Goal: Task Accomplishment & Management: Use online tool/utility

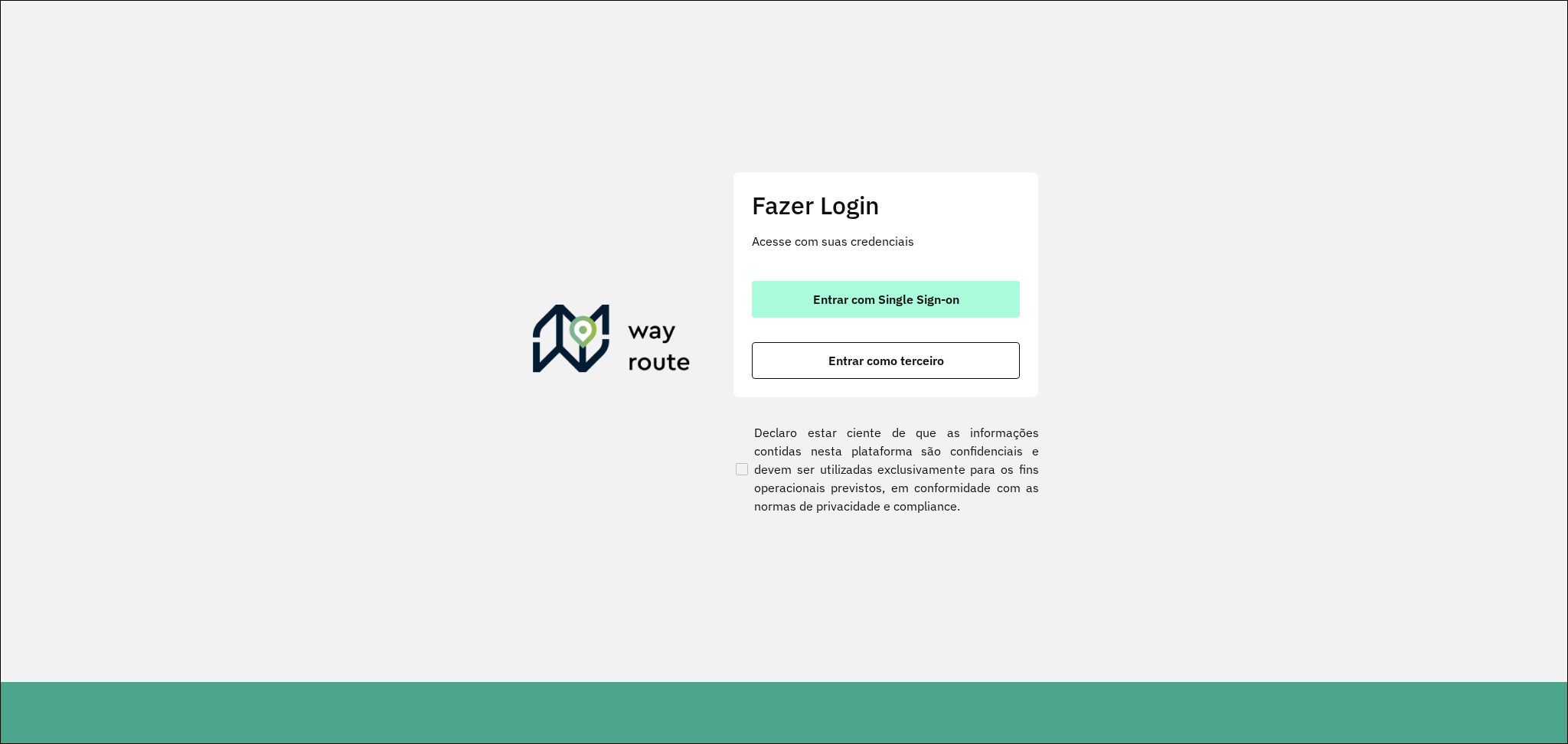
click at [851, 287] on button "Entrar com Single Sign-on" at bounding box center [886, 299] width 268 height 37
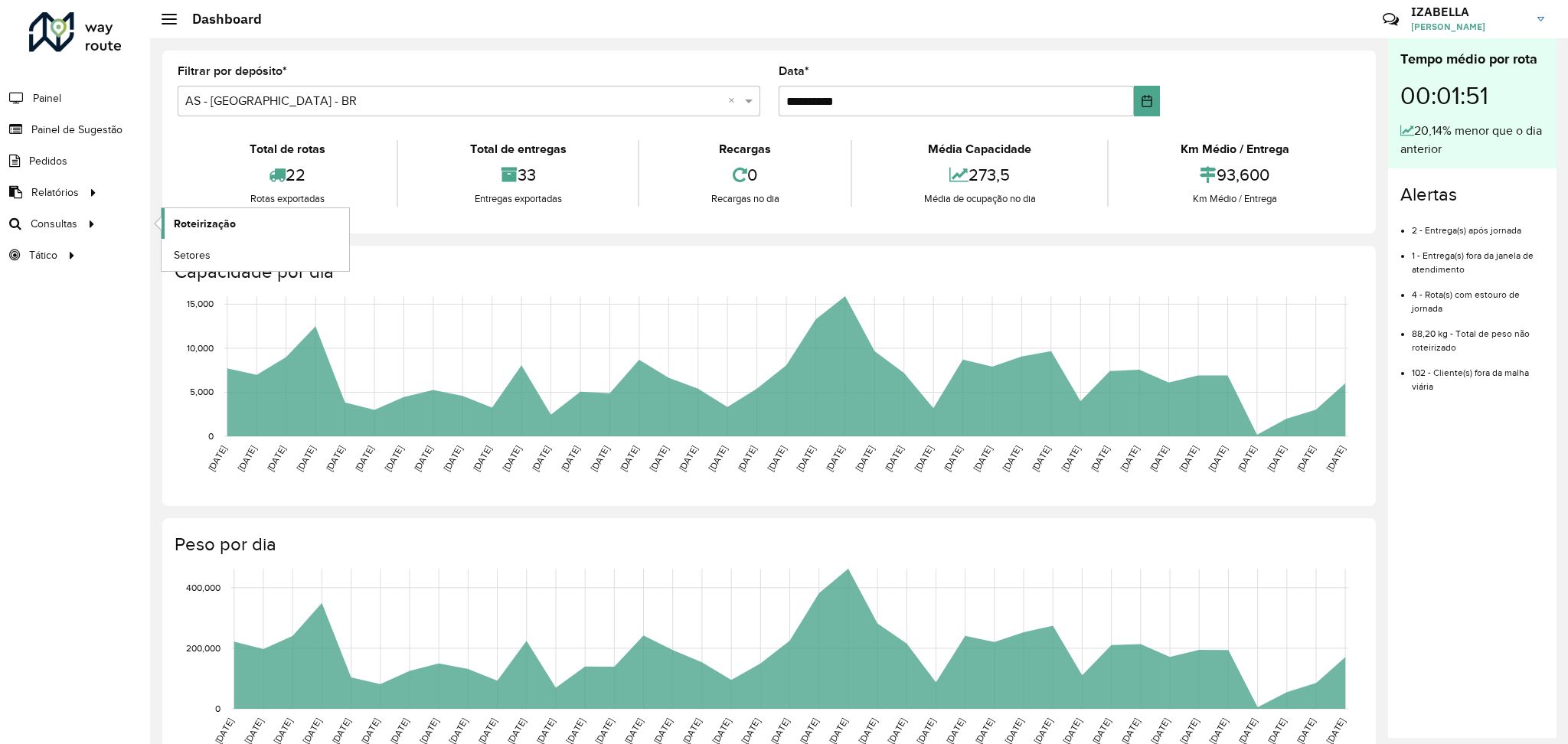
click at [169, 235] on link "Roteirização" at bounding box center [255, 223] width 187 height 30
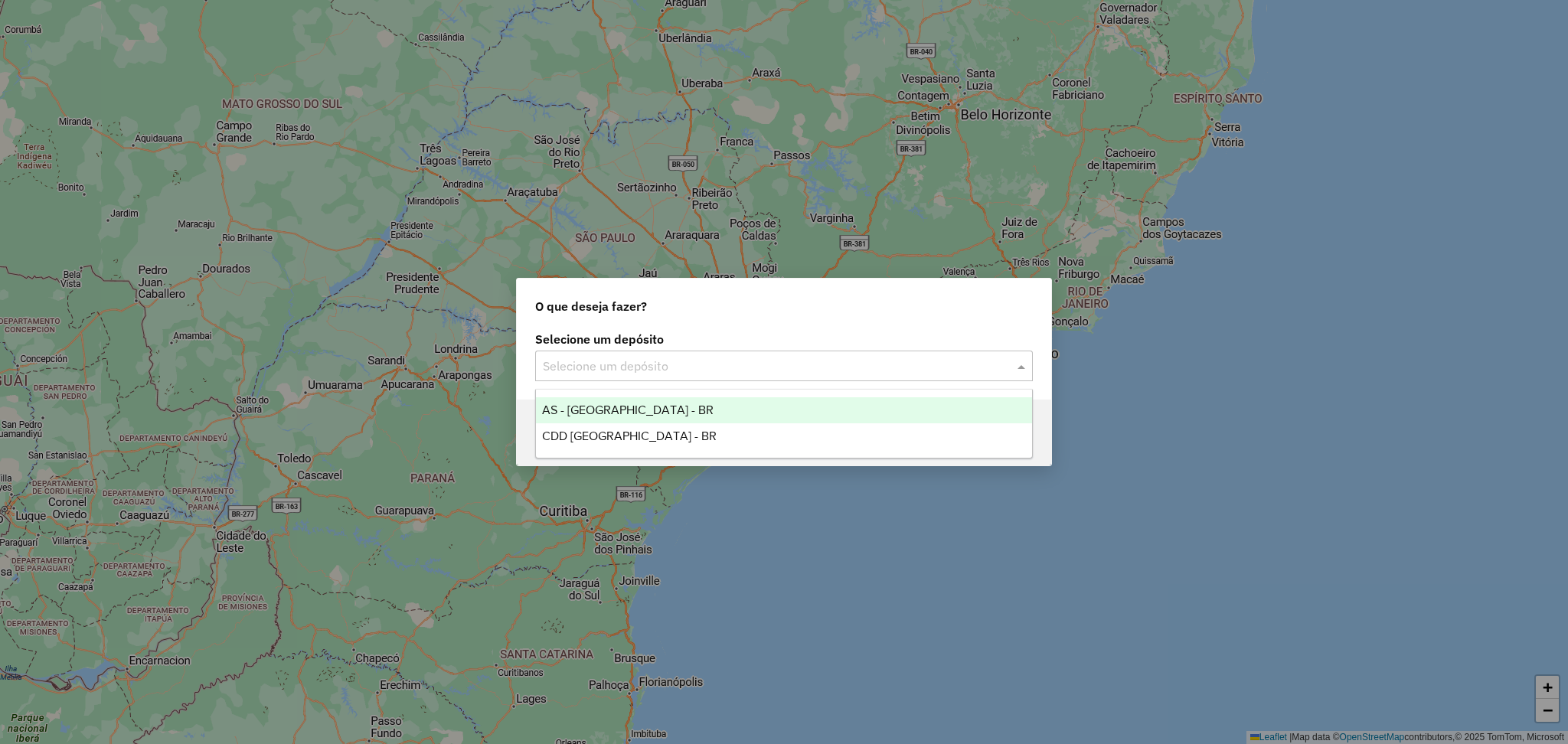
click at [775, 357] on input "text" at bounding box center [768, 367] width 451 height 19
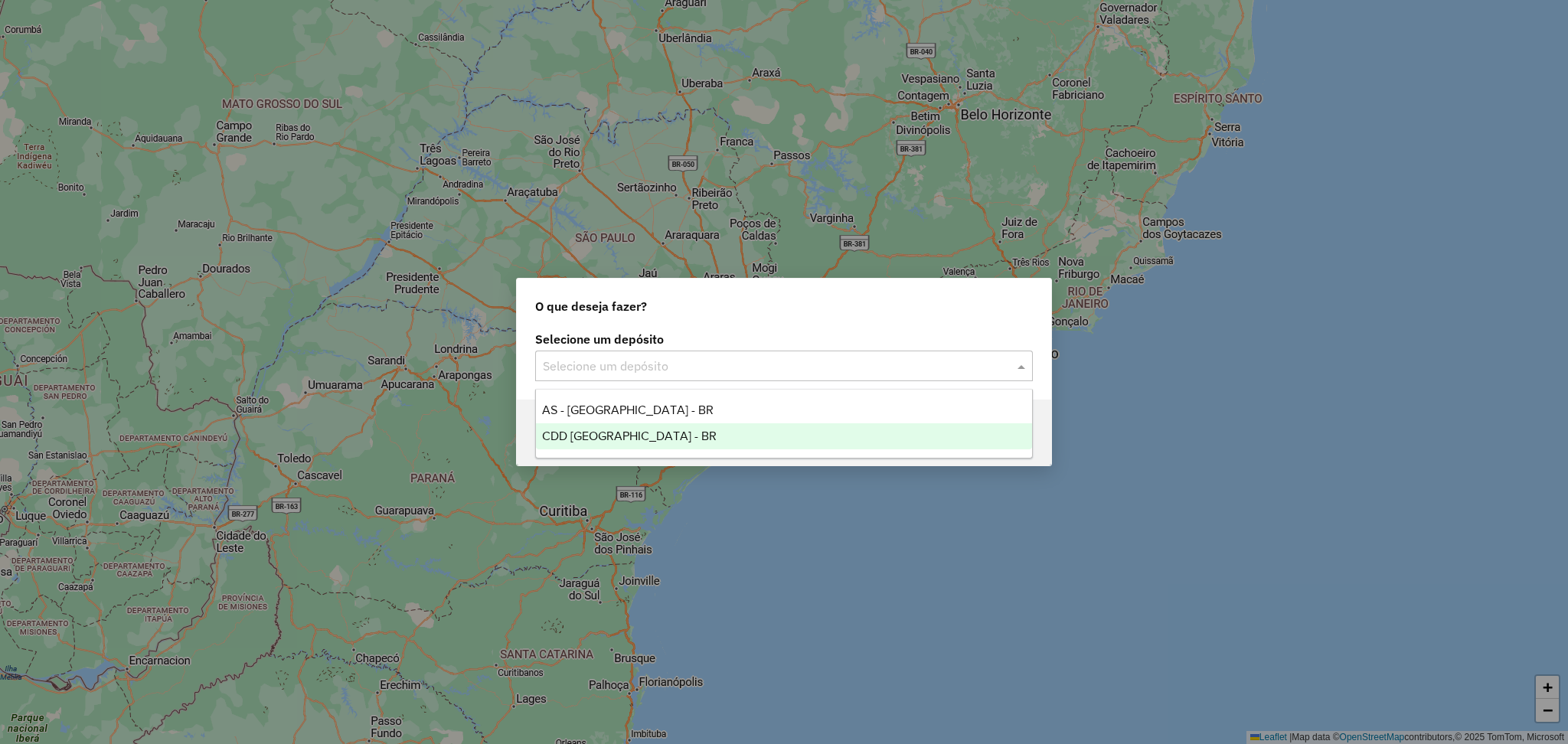
click at [647, 436] on div "CDD [GEOGRAPHIC_DATA] - BR" at bounding box center [784, 436] width 497 height 26
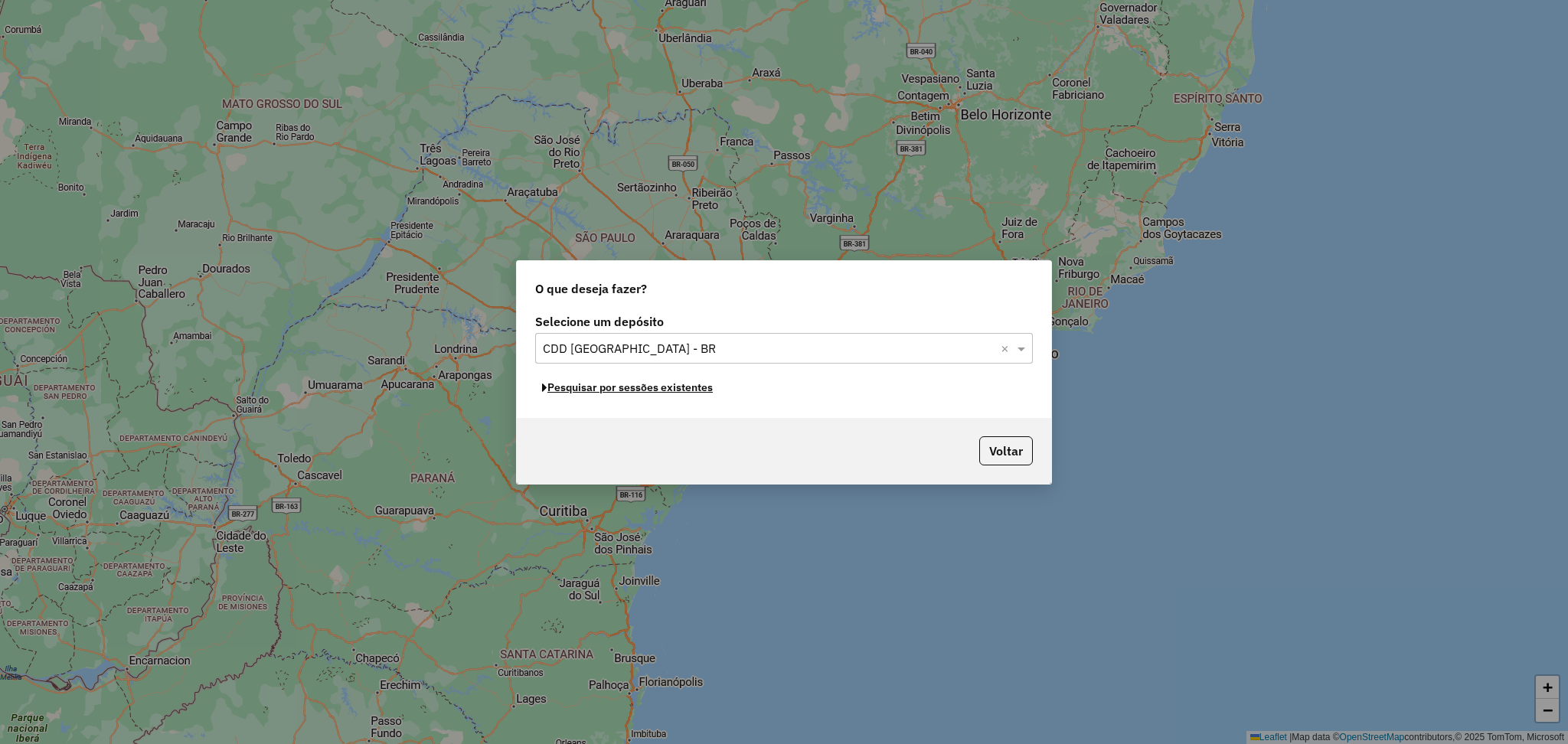
click at [654, 389] on button "Pesquisar por sessões existentes" at bounding box center [627, 388] width 184 height 24
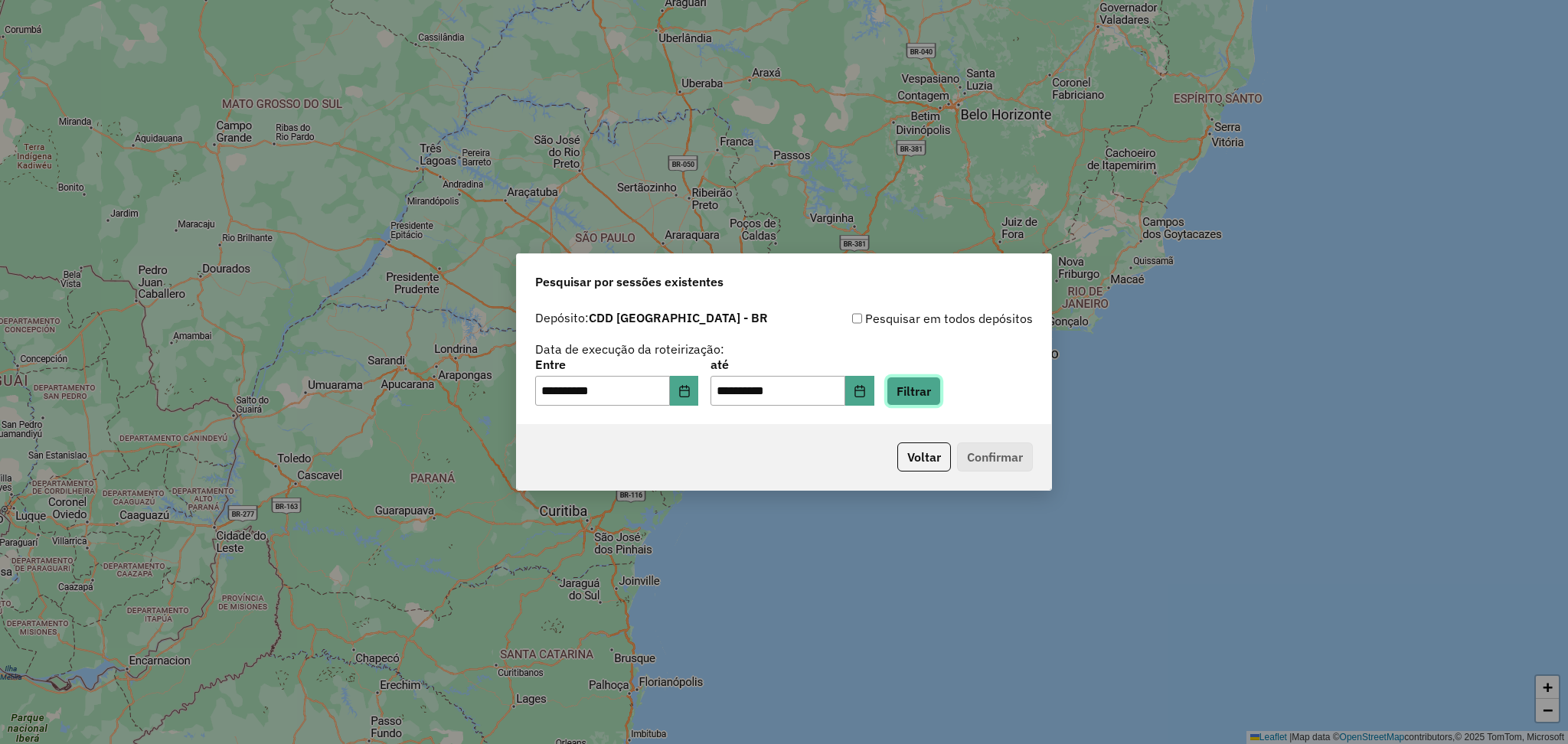
click at [941, 403] on button "Filtrar" at bounding box center [914, 391] width 54 height 29
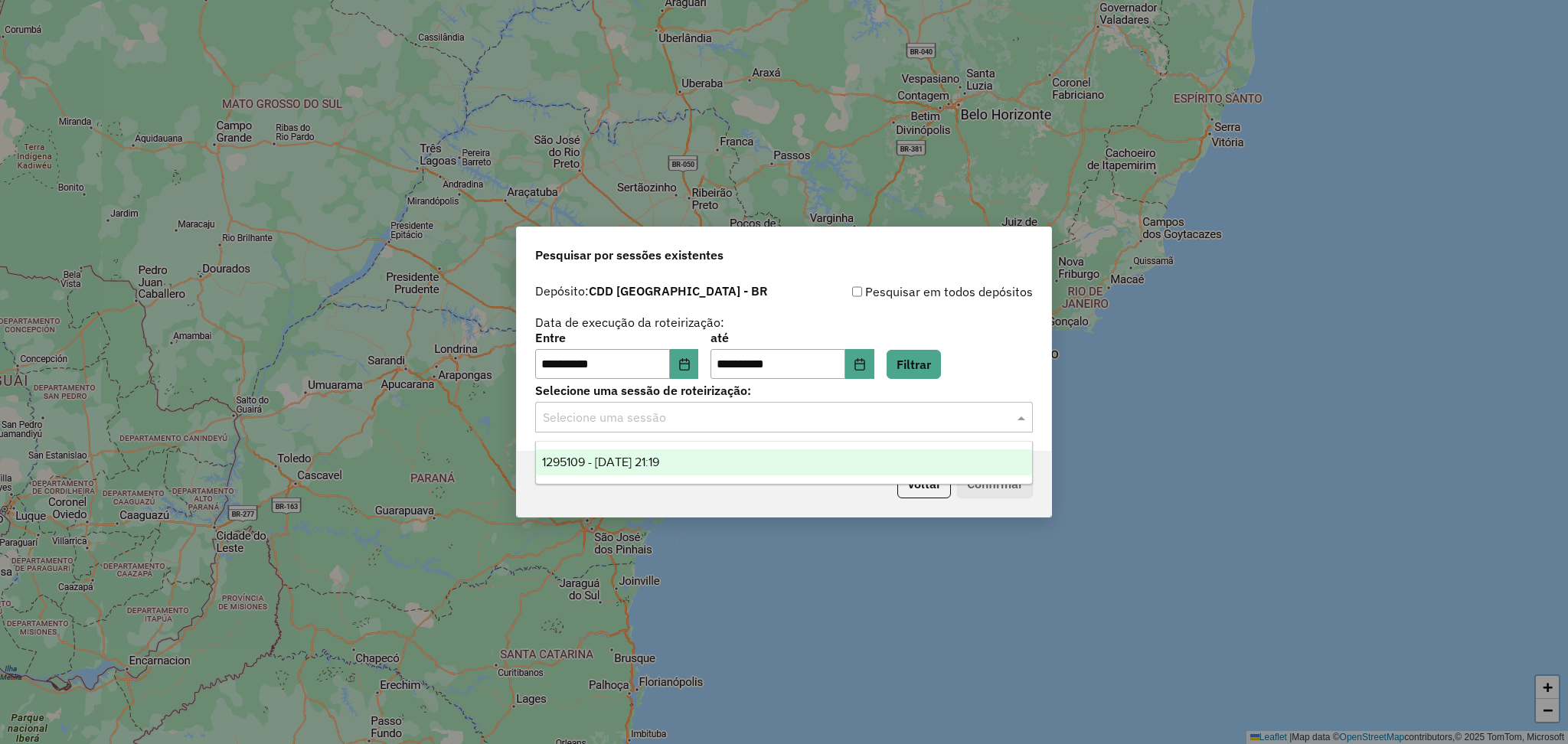
click at [876, 423] on input "text" at bounding box center [768, 418] width 451 height 19
click at [839, 458] on div "1295109 - 15/10/2025 21:19" at bounding box center [784, 462] width 497 height 26
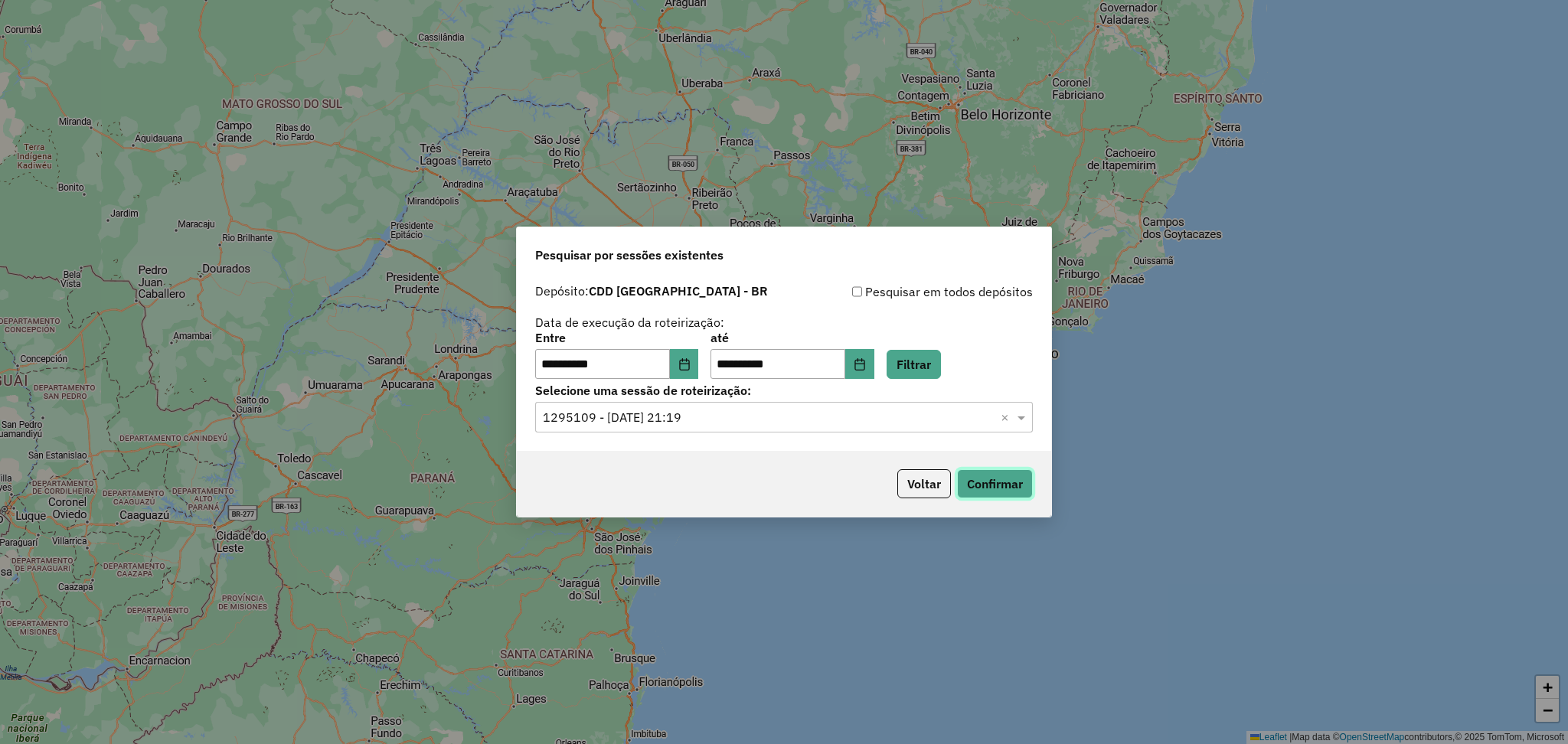
click at [988, 475] on button "Confirmar" at bounding box center [995, 483] width 76 height 29
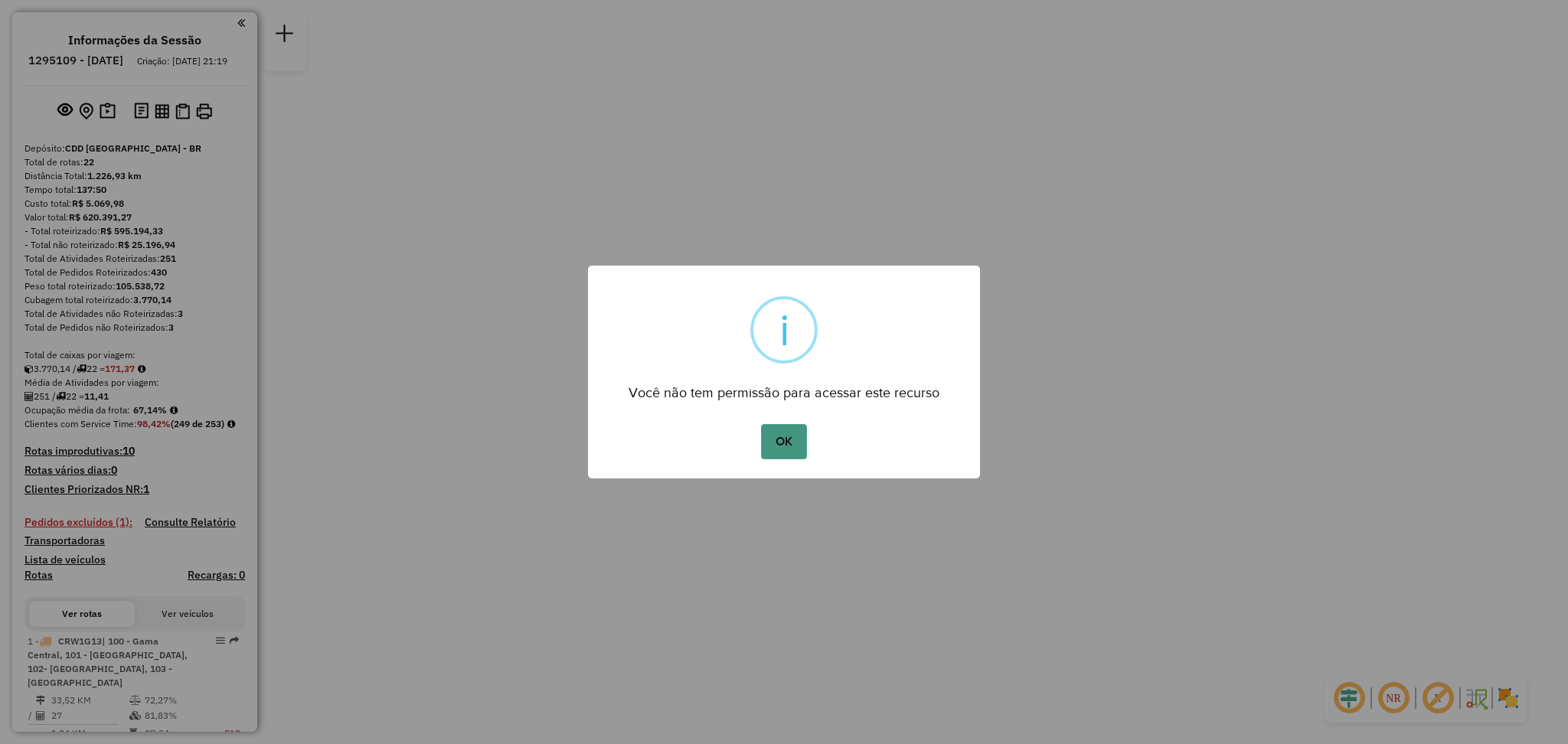
click at [775, 440] on button "OK" at bounding box center [783, 441] width 45 height 35
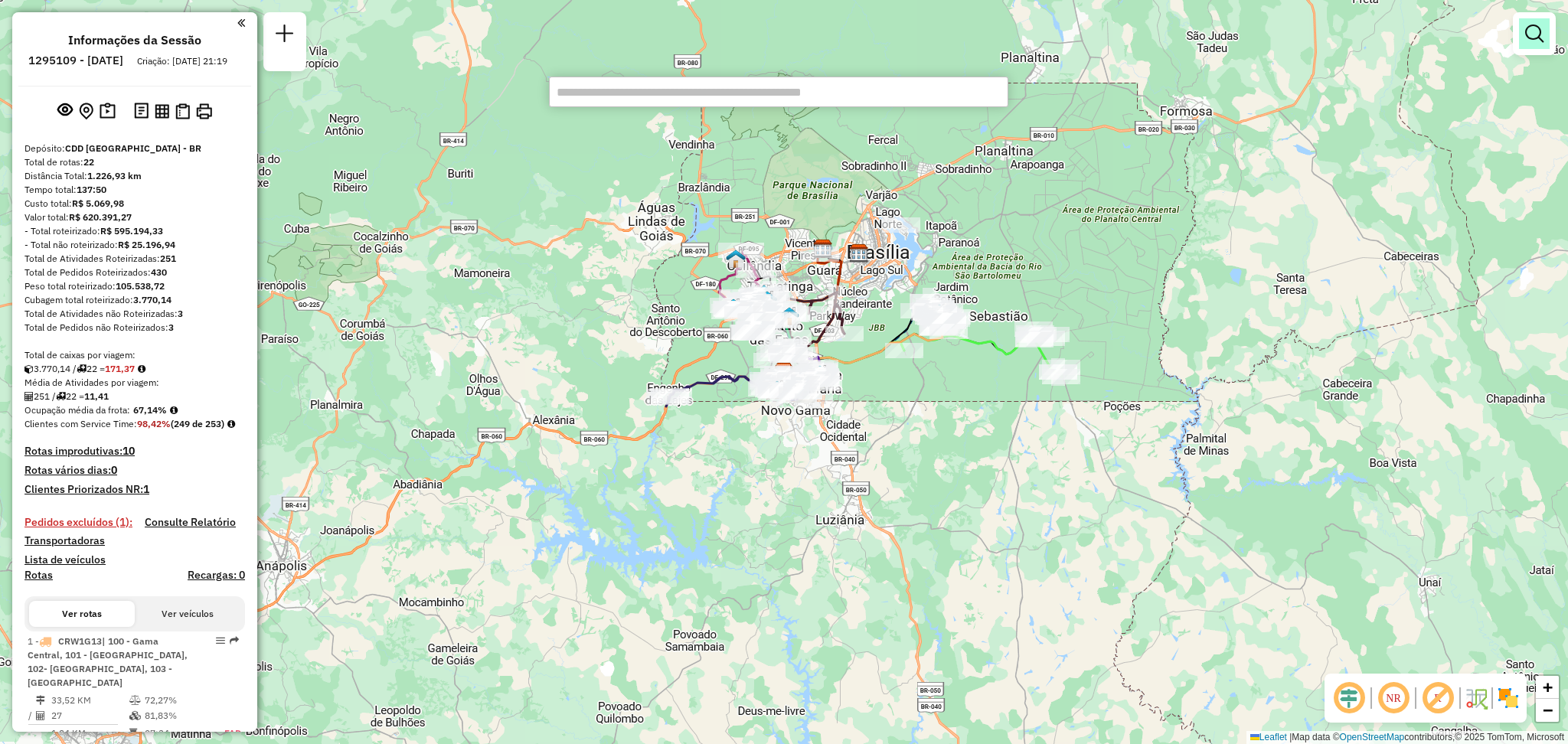
click at [1539, 42] on em at bounding box center [1535, 34] width 19 height 19
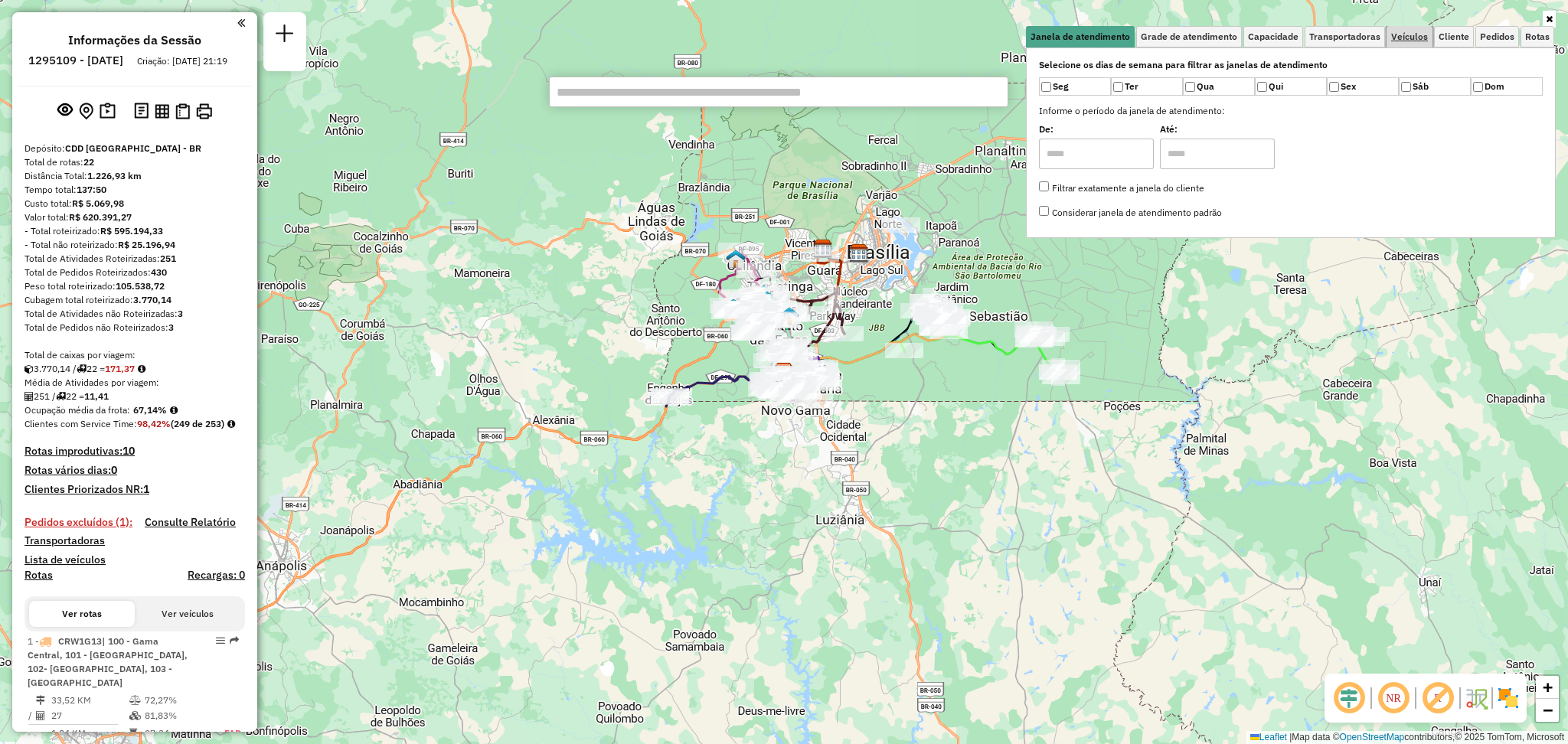
click at [1413, 37] on span "Veículos" at bounding box center [1409, 37] width 37 height 9
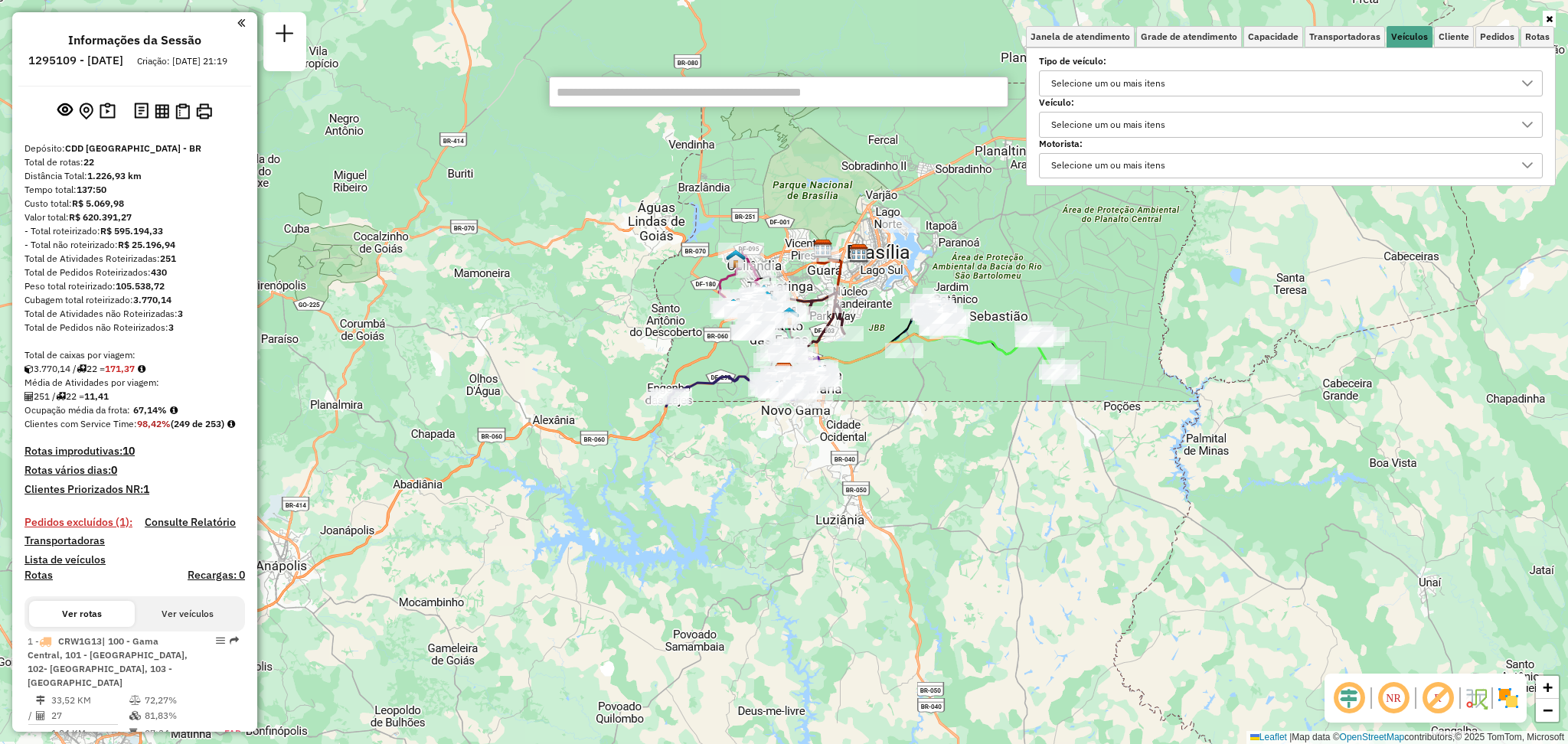
click at [1162, 116] on div "Selecione um ou mais itens" at bounding box center [1108, 125] width 125 height 25
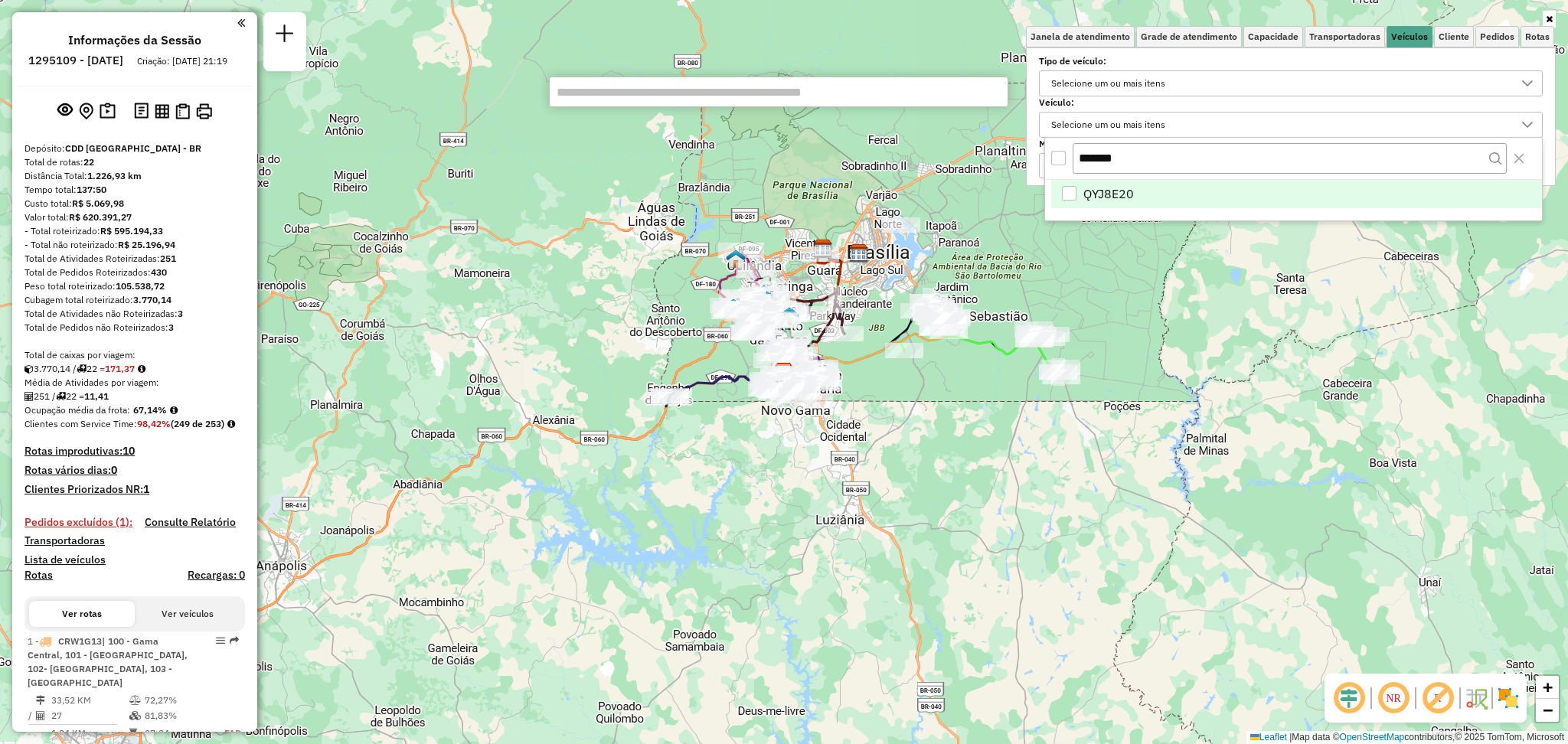
type input "*******"
click at [1069, 193] on div "QYJ8E20" at bounding box center [1069, 193] width 15 height 15
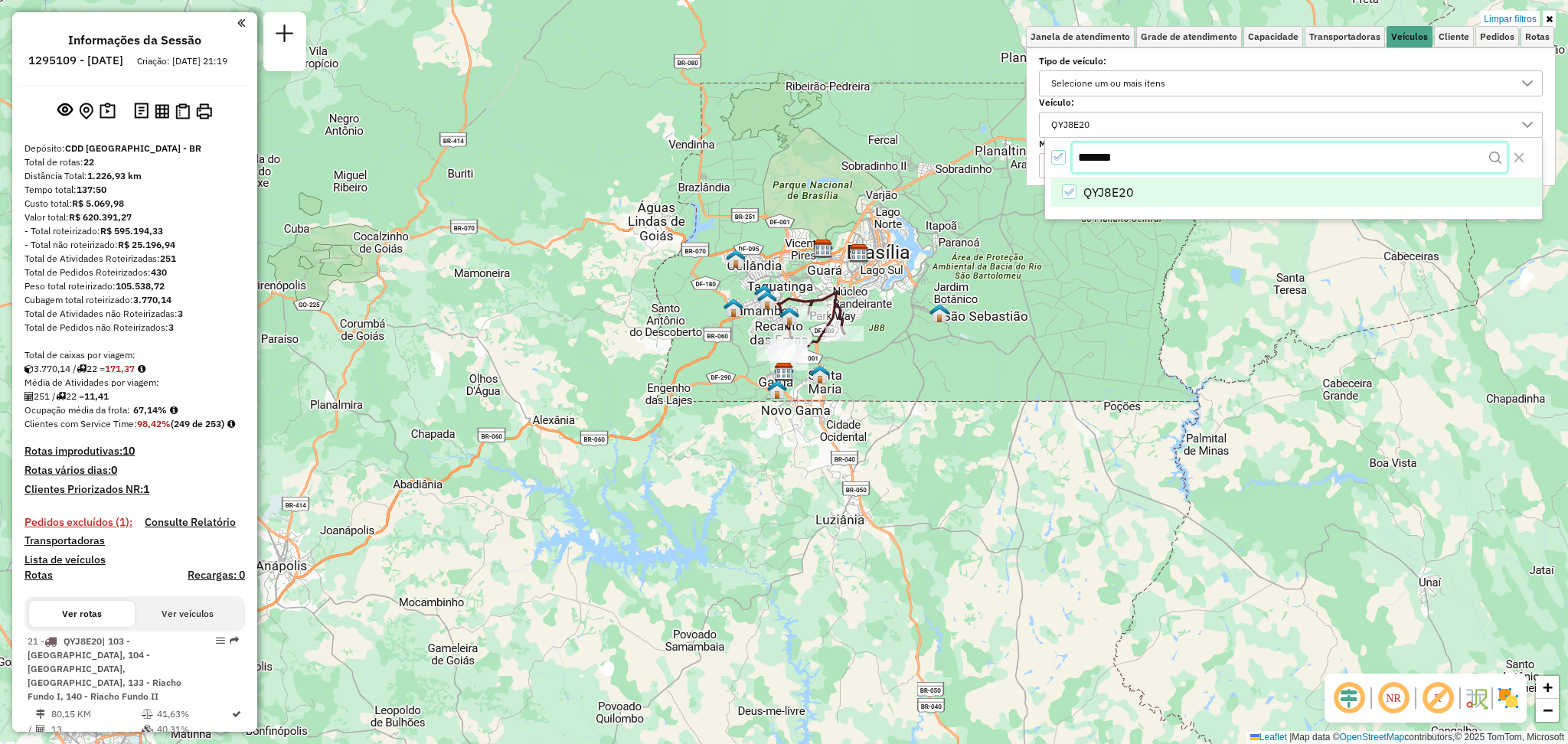
click at [1235, 158] on input "*******" at bounding box center [1290, 157] width 434 height 29
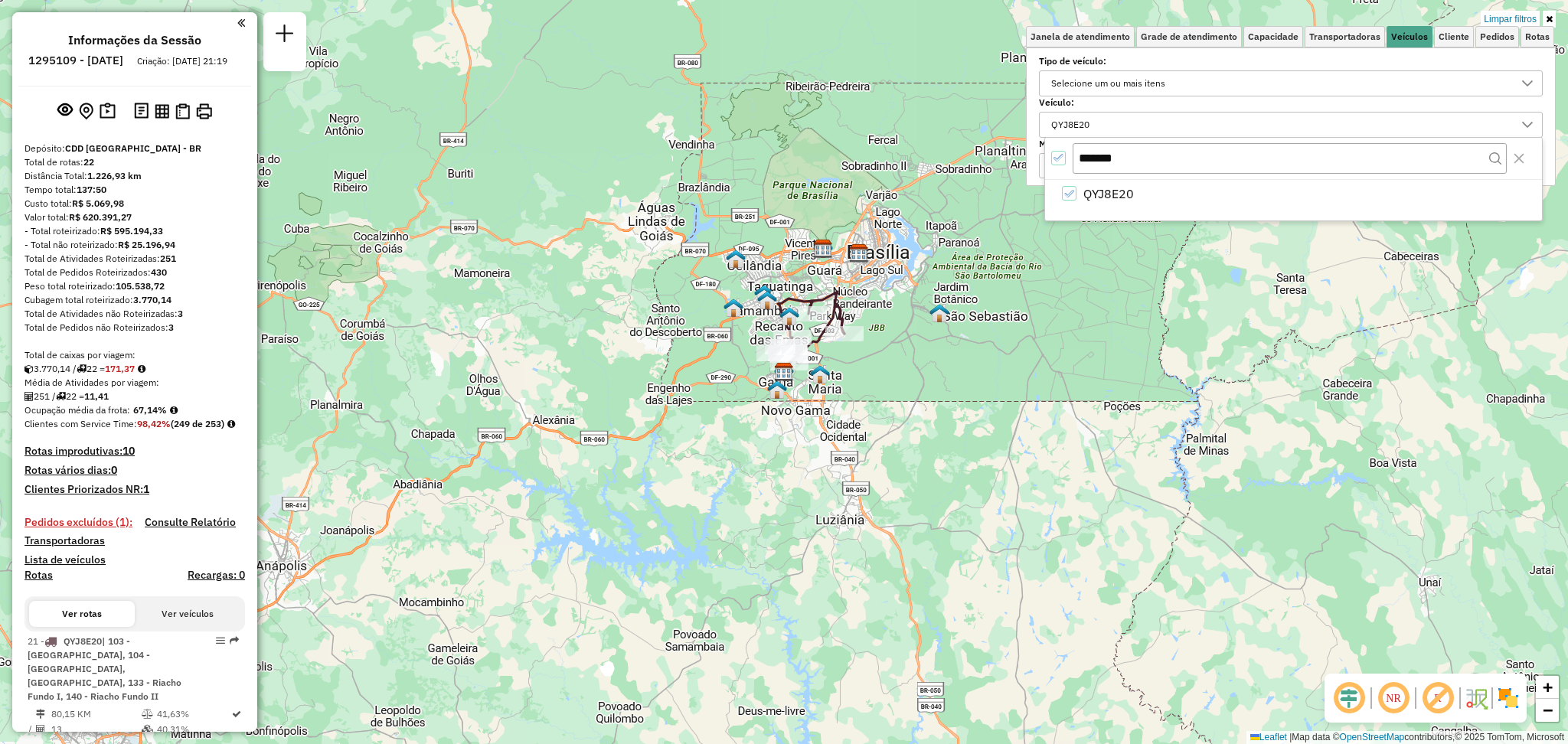
click at [1120, 320] on div "Limpar filtros Janela de atendimento Grade de atendimento Capacidade Transporta…" at bounding box center [784, 372] width 1568 height 744
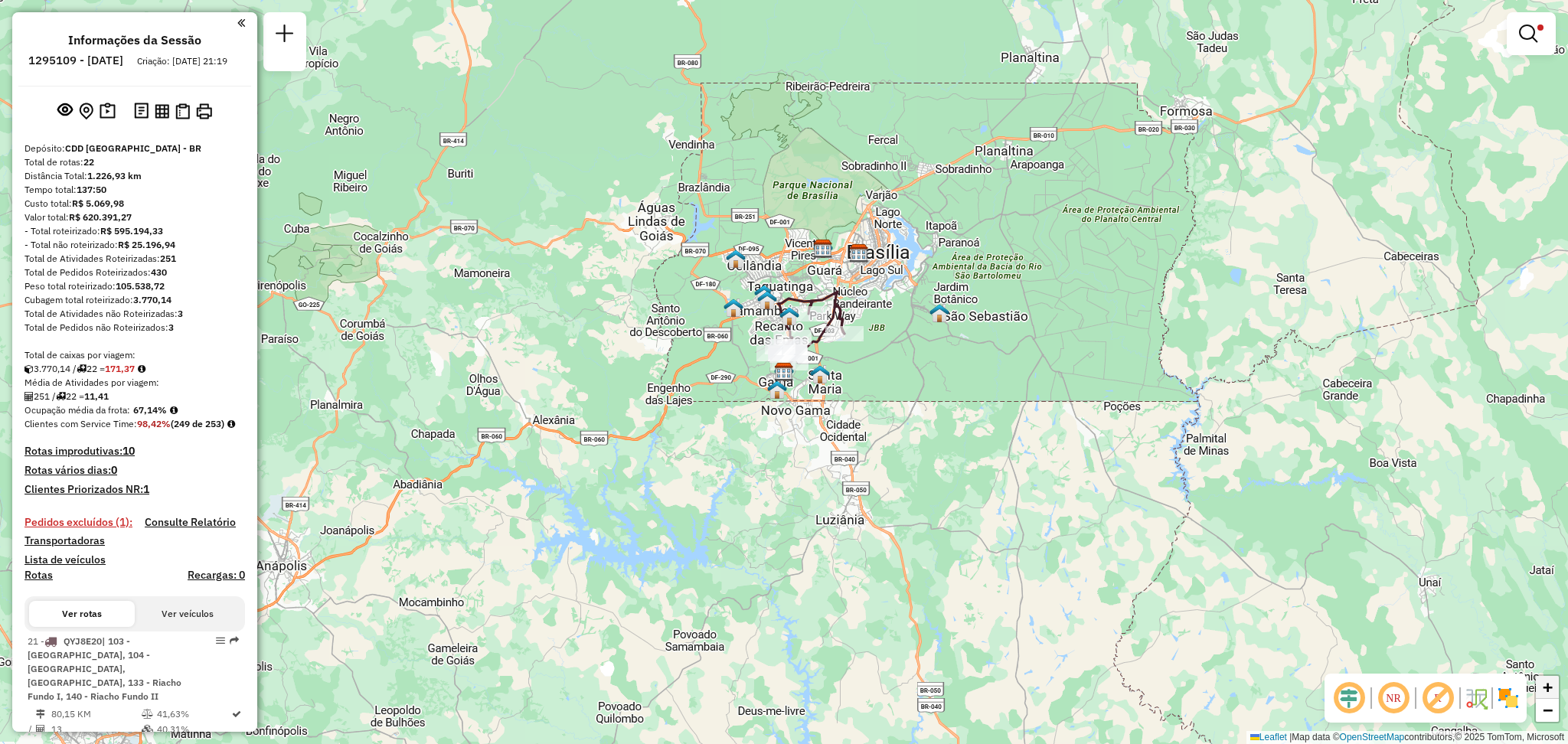
click at [1550, 693] on span "+" at bounding box center [1548, 687] width 10 height 19
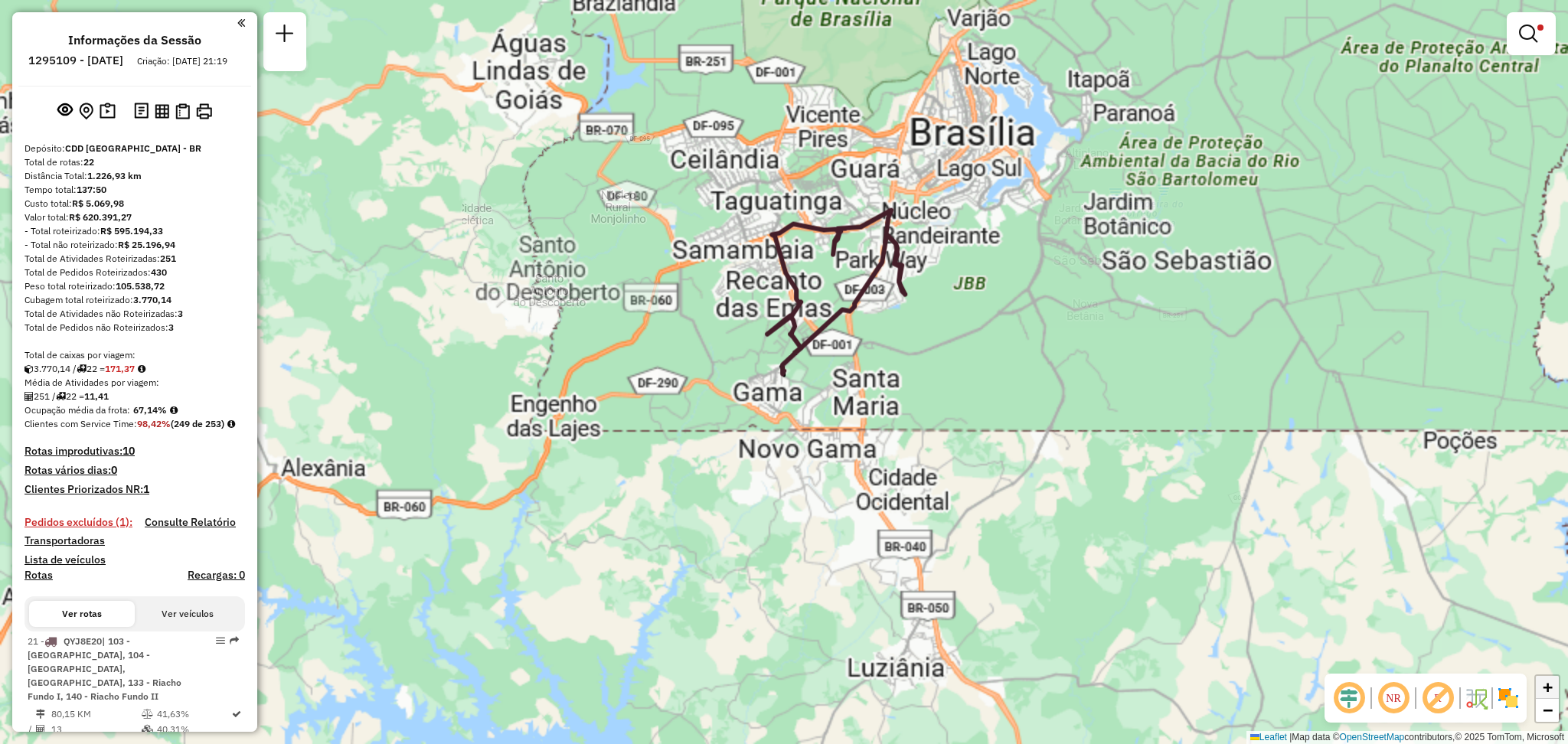
click at [1550, 693] on span "+" at bounding box center [1548, 687] width 10 height 19
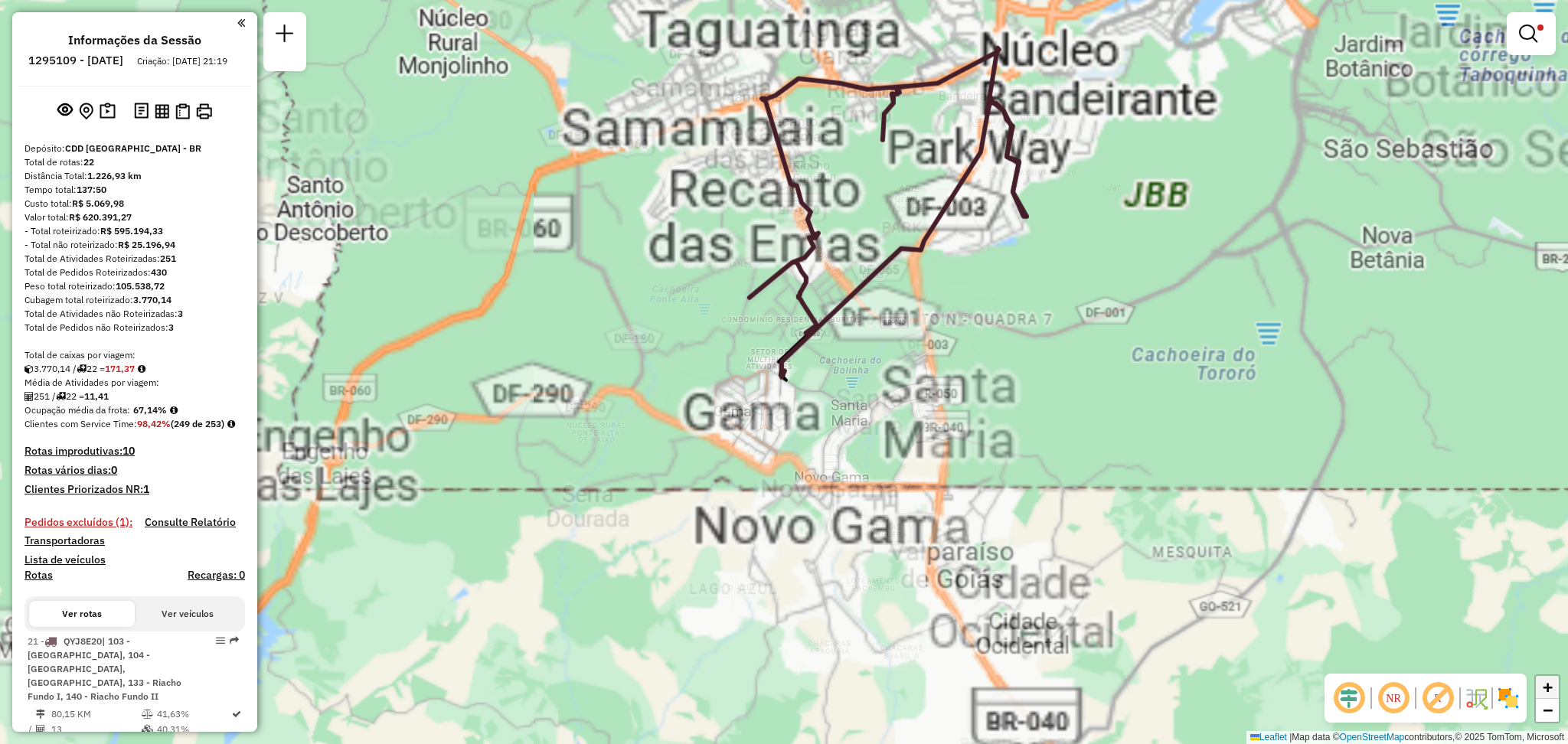
click at [1550, 693] on span "+" at bounding box center [1548, 687] width 10 height 19
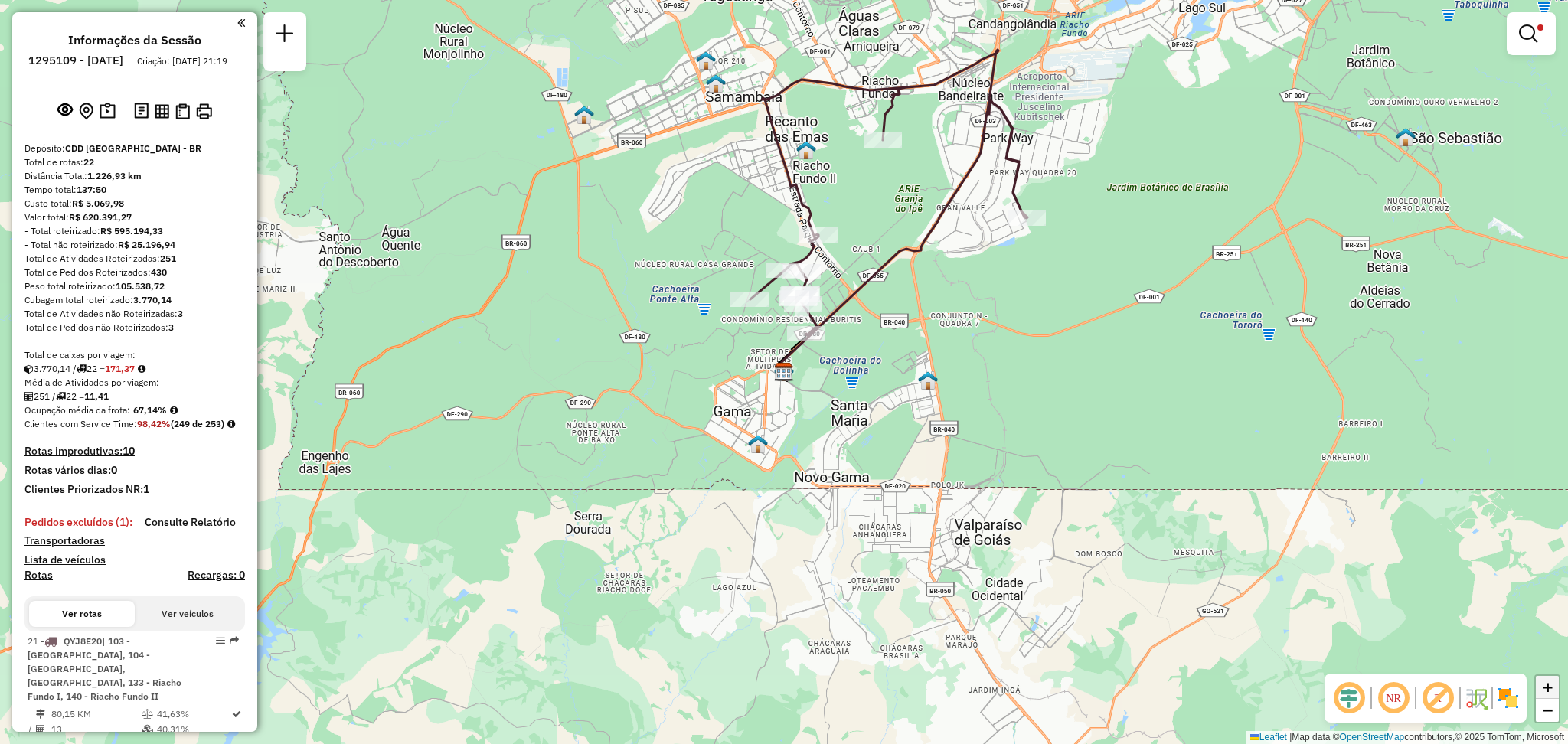
click at [1550, 693] on span "+" at bounding box center [1548, 687] width 10 height 19
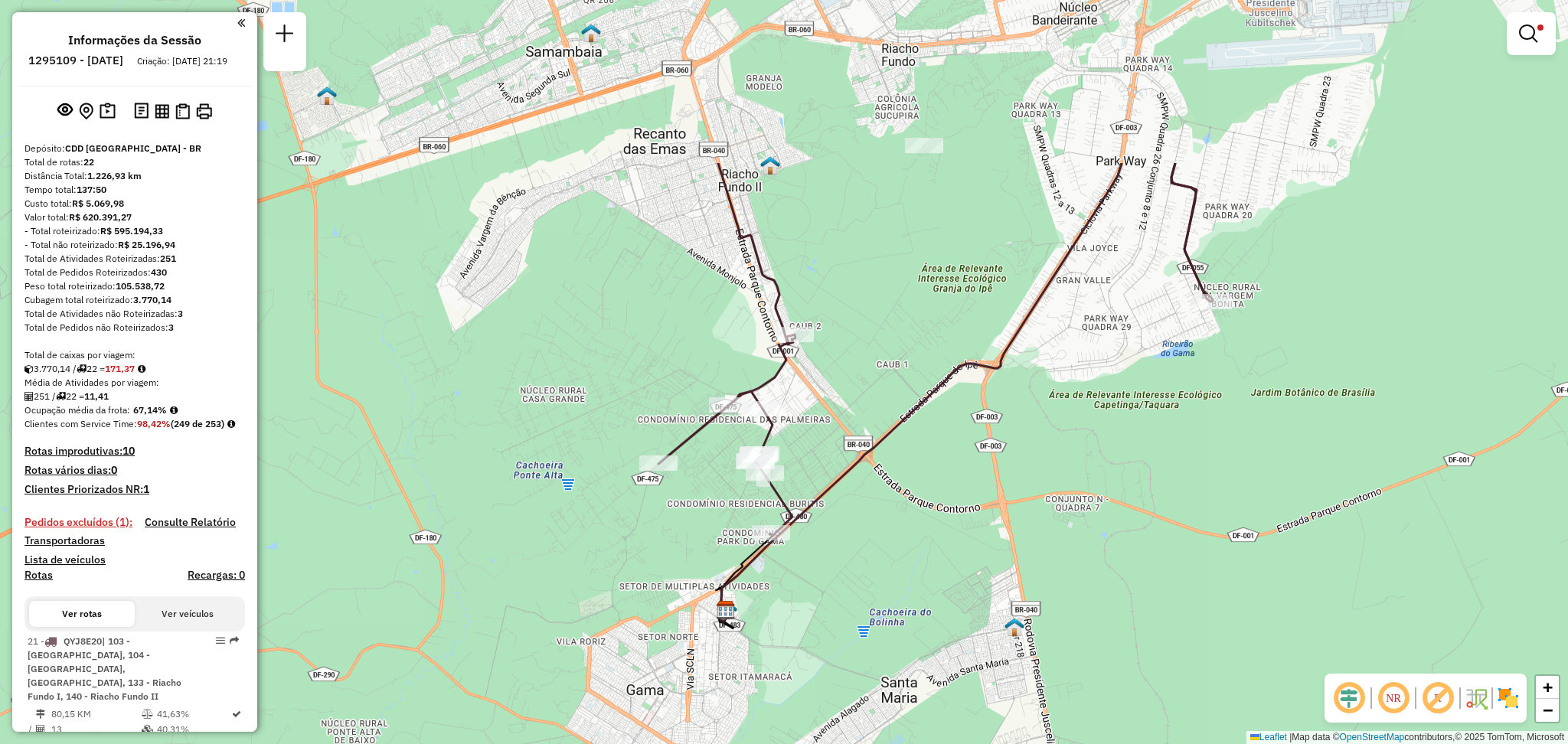
drag, startPoint x: 1315, startPoint y: 162, endPoint x: 1251, endPoint y: 426, distance: 271.6
click at [1251, 426] on div "Limpar filtros Janela de atendimento Grade de atendimento Capacidade Transporta…" at bounding box center [784, 372] width 1568 height 744
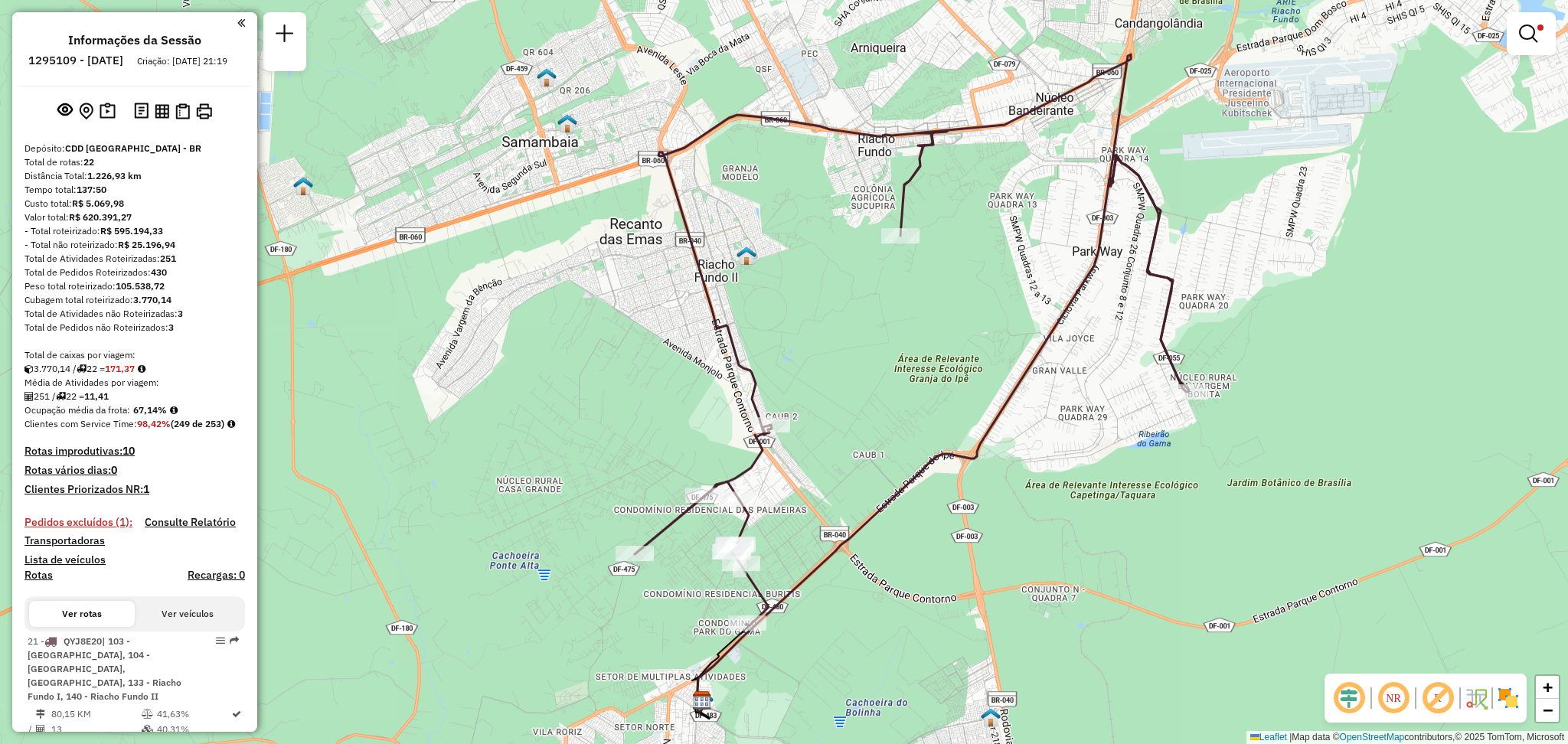
drag, startPoint x: 1303, startPoint y: 283, endPoint x: 1286, endPoint y: 346, distance: 65.3
click at [1286, 346] on div "Limpar filtros Janela de atendimento Grade de atendimento Capacidade Transporta…" at bounding box center [784, 372] width 1568 height 744
